Goal: Task Accomplishment & Management: Manage account settings

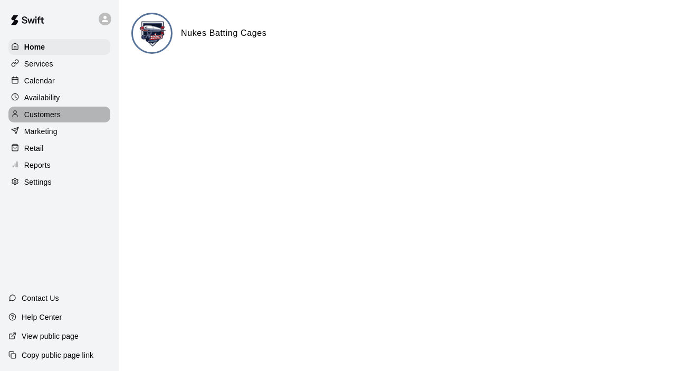
click at [60, 115] on p "Customers" at bounding box center [42, 114] width 36 height 11
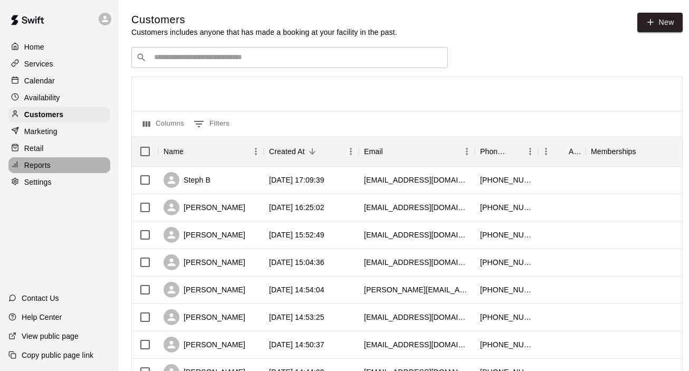
click at [40, 165] on p "Reports" at bounding box center [37, 165] width 26 height 11
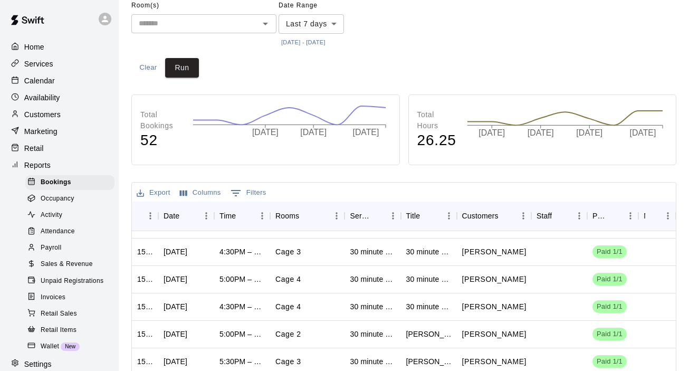
scroll to position [21, 0]
click at [236, 278] on div "5:00PM – 5:30PM" at bounding box center [242, 278] width 45 height 11
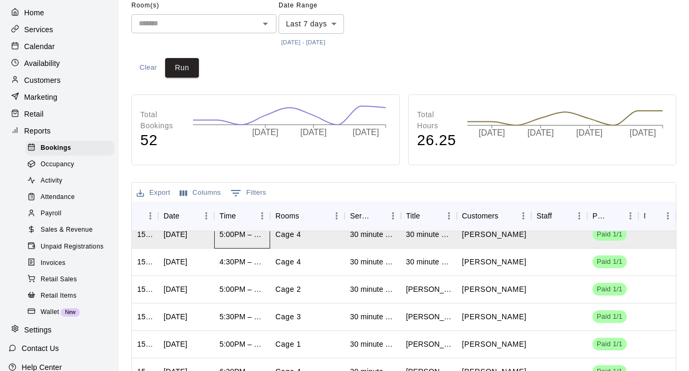
scroll to position [0, 0]
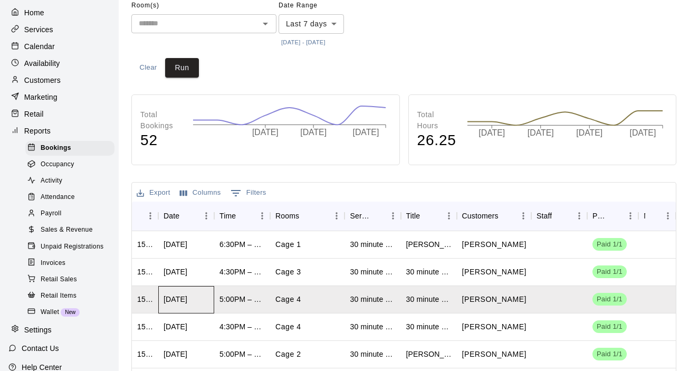
click at [176, 302] on div "[DATE]" at bounding box center [176, 299] width 24 height 11
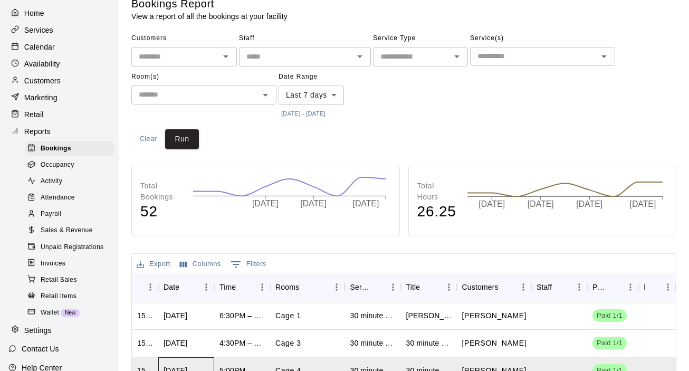
scroll to position [18, 0]
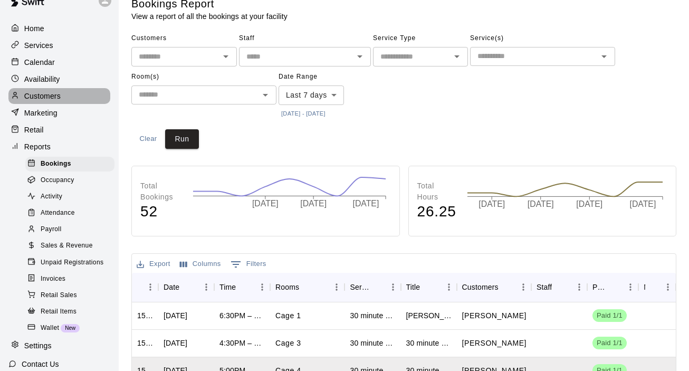
click at [49, 95] on p "Customers" at bounding box center [42, 96] width 36 height 11
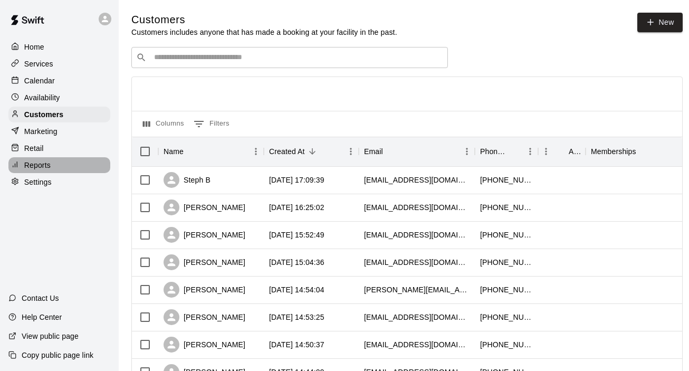
click at [44, 166] on p "Reports" at bounding box center [37, 165] width 26 height 11
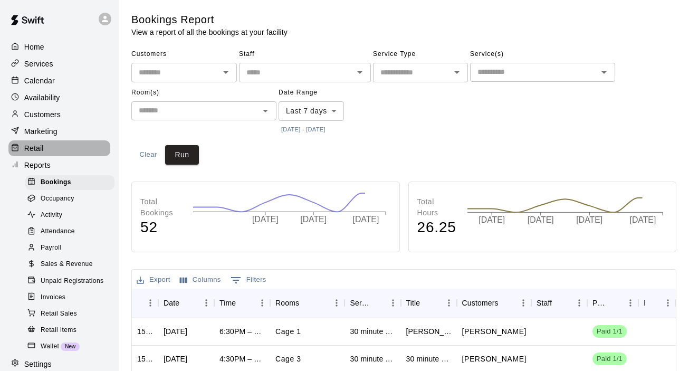
click at [39, 151] on p "Retail" at bounding box center [34, 148] width 20 height 11
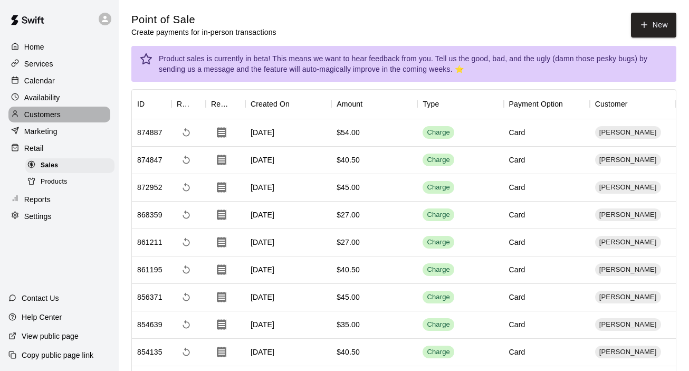
click at [43, 116] on p "Customers" at bounding box center [42, 114] width 36 height 11
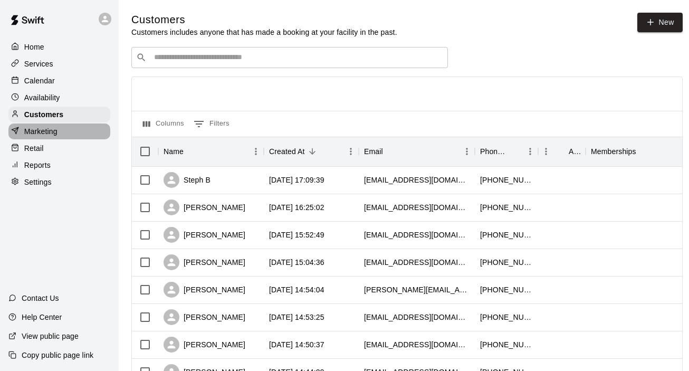
click at [43, 134] on p "Marketing" at bounding box center [40, 131] width 33 height 11
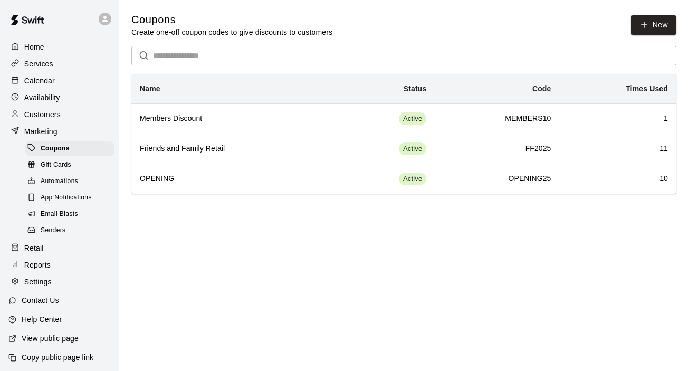
click at [41, 322] on p "Help Center" at bounding box center [42, 319] width 40 height 11
click at [50, 80] on p "Calendar" at bounding box center [39, 80] width 31 height 11
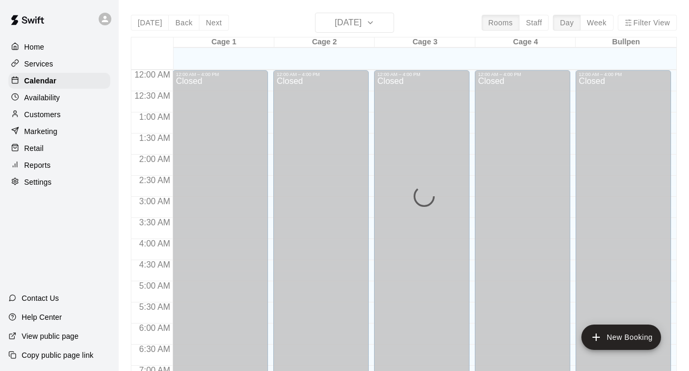
scroll to position [669, 0]
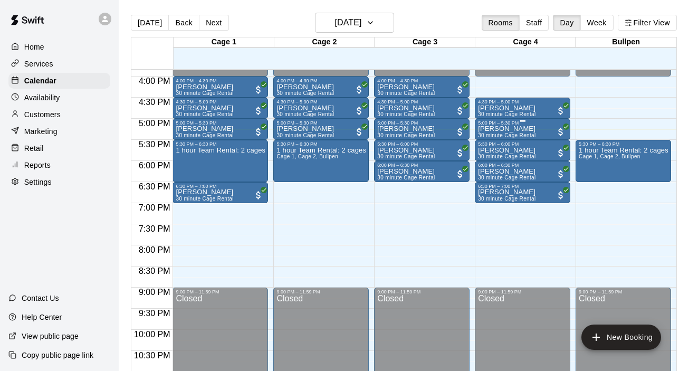
click at [542, 133] on div "[PERSON_NAME] 30 minute Cage Rental" at bounding box center [522, 311] width 89 height 371
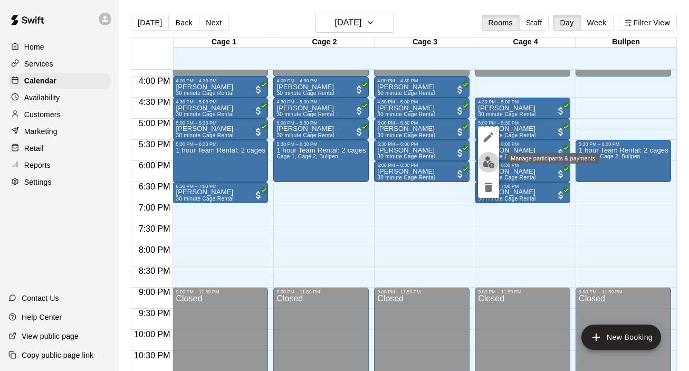
click at [488, 161] on img "edit" at bounding box center [489, 162] width 12 height 12
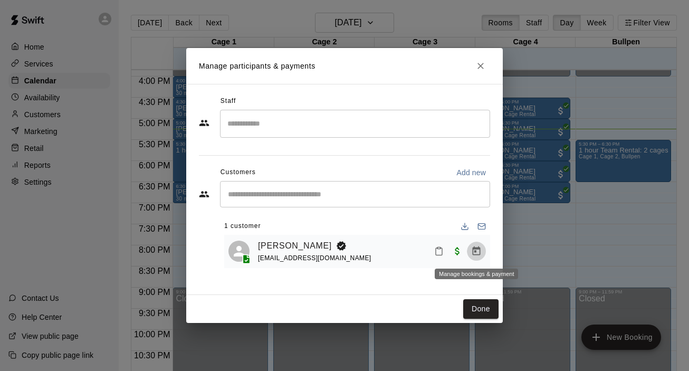
click at [477, 251] on icon "Manage bookings & payment" at bounding box center [476, 251] width 11 height 11
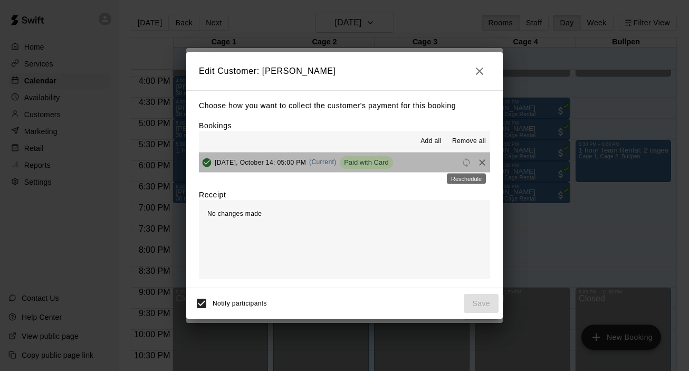
click at [467, 164] on span "Reschedule" at bounding box center [467, 162] width 16 height 8
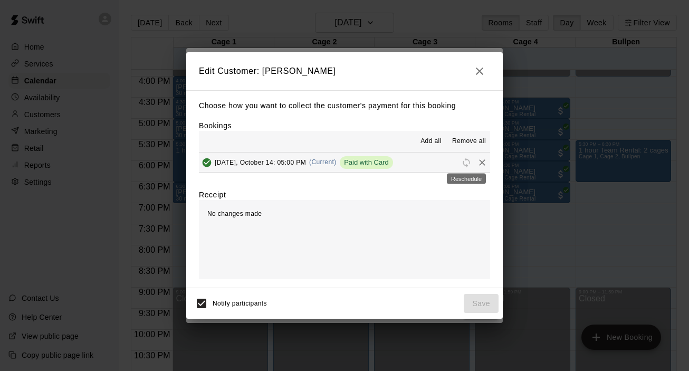
click at [468, 165] on span "Reschedule" at bounding box center [467, 162] width 16 height 8
click at [479, 77] on icon "button" at bounding box center [479, 71] width 13 height 13
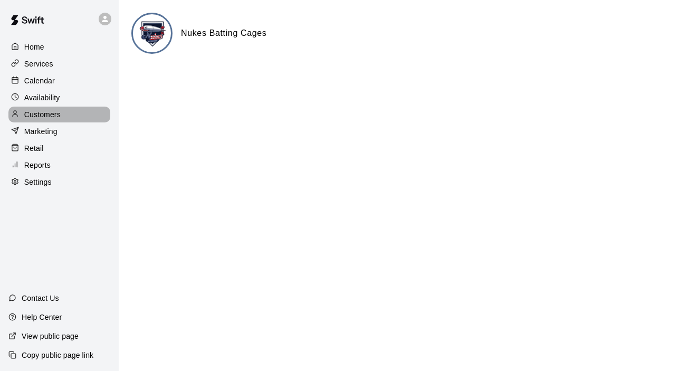
click at [58, 113] on p "Customers" at bounding box center [42, 114] width 36 height 11
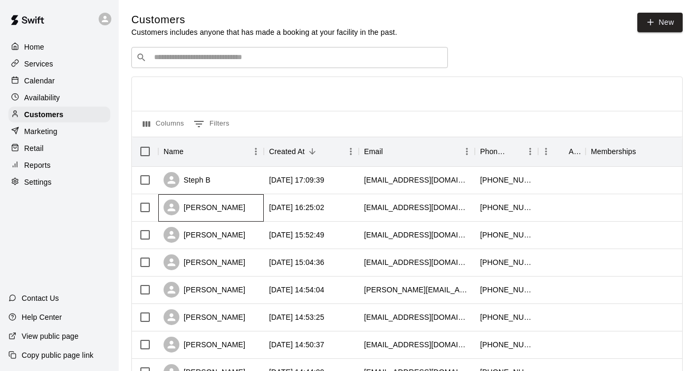
click at [257, 212] on div "[PERSON_NAME]" at bounding box center [211, 207] width 106 height 27
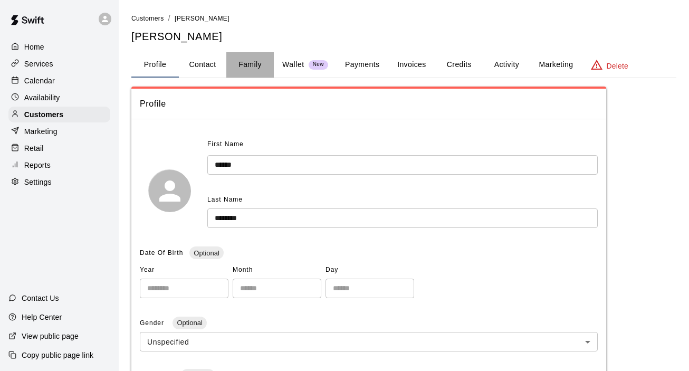
click at [255, 68] on button "Family" at bounding box center [250, 64] width 48 height 25
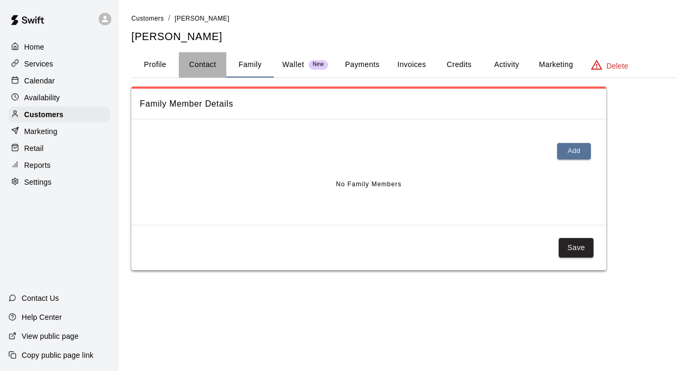
click at [206, 69] on button "Contact" at bounding box center [203, 64] width 48 height 25
select select "**"
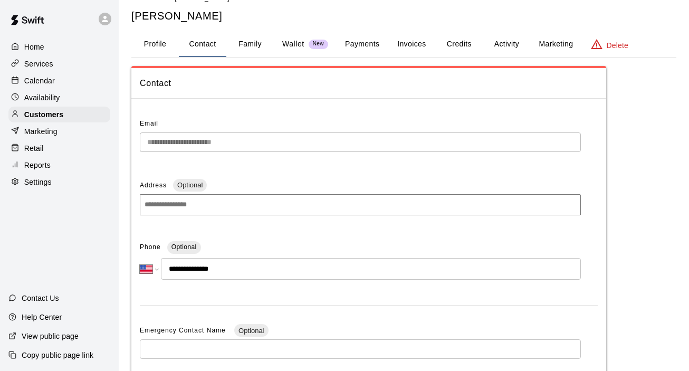
scroll to position [13, 0]
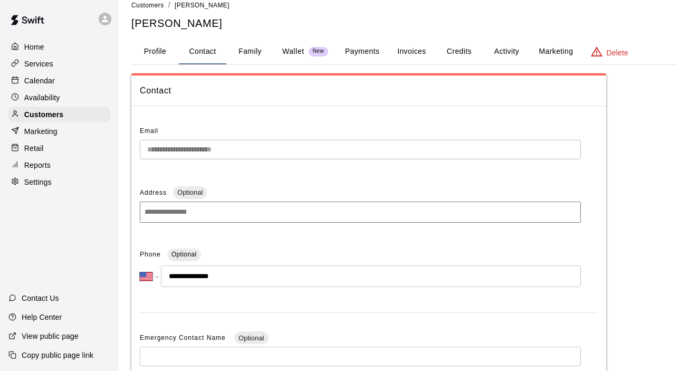
click at [159, 58] on button "Profile" at bounding box center [155, 51] width 48 height 25
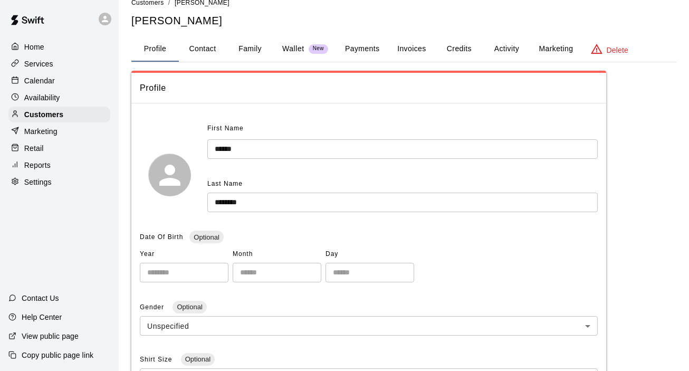
scroll to position [0, 0]
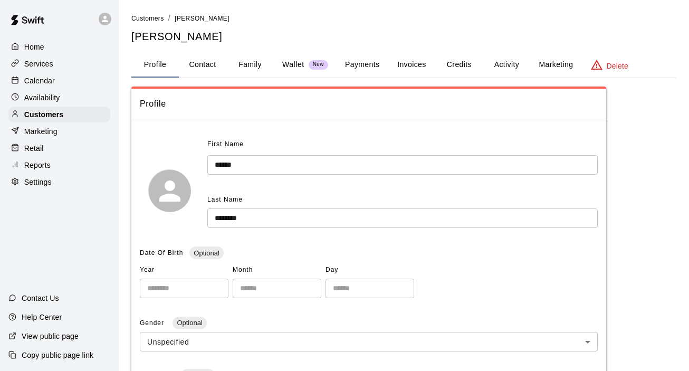
click at [201, 61] on button "Contact" at bounding box center [203, 64] width 48 height 25
select select "**"
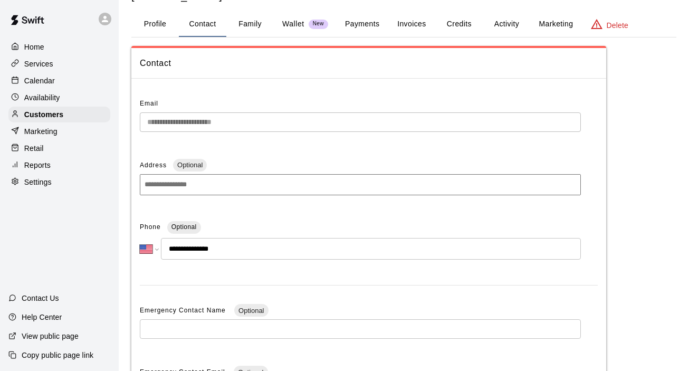
scroll to position [42, 0]
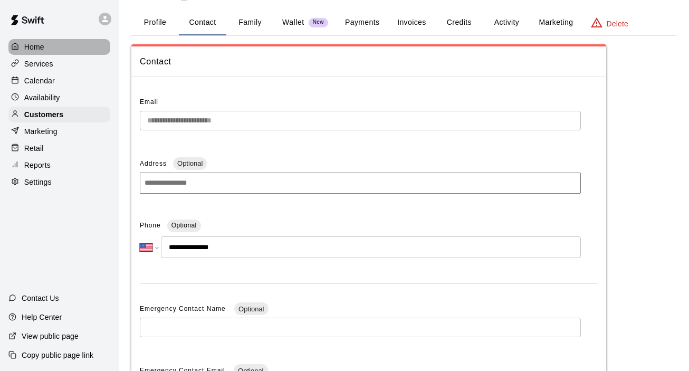
click at [38, 48] on p "Home" at bounding box center [34, 47] width 20 height 11
